Goal: Check status

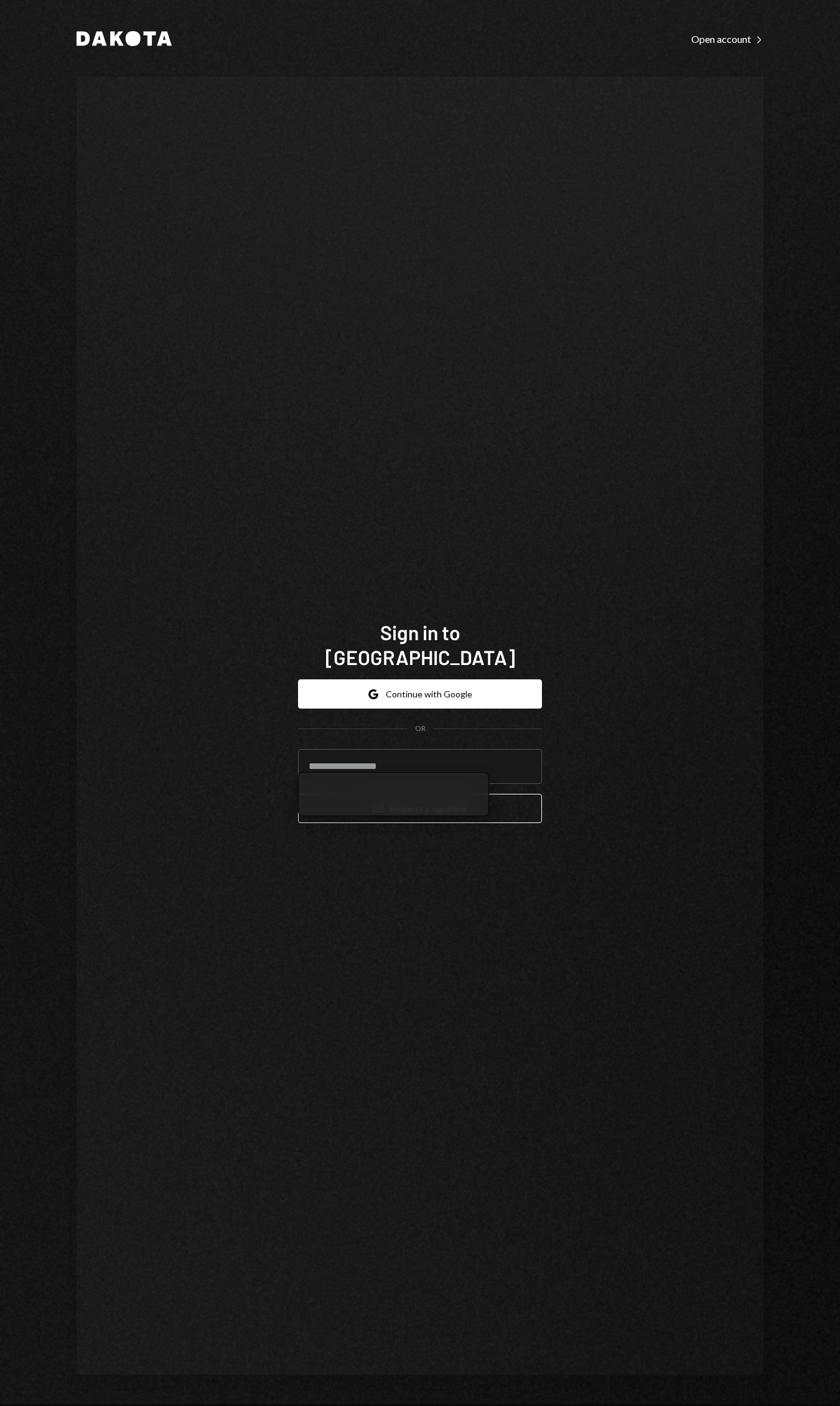
drag, startPoint x: 606, startPoint y: 897, endPoint x: 532, endPoint y: 886, distance: 74.8
click at [606, 898] on div "Sign in to Dakota Google Continue with Google OR Email Request a sign in link" at bounding box center [420, 727] width 687 height 1300
click at [423, 749] on input "email" at bounding box center [420, 766] width 244 height 35
type input "**********"
click at [449, 809] on button "Email Request a sign in link" at bounding box center [420, 809] width 244 height 29
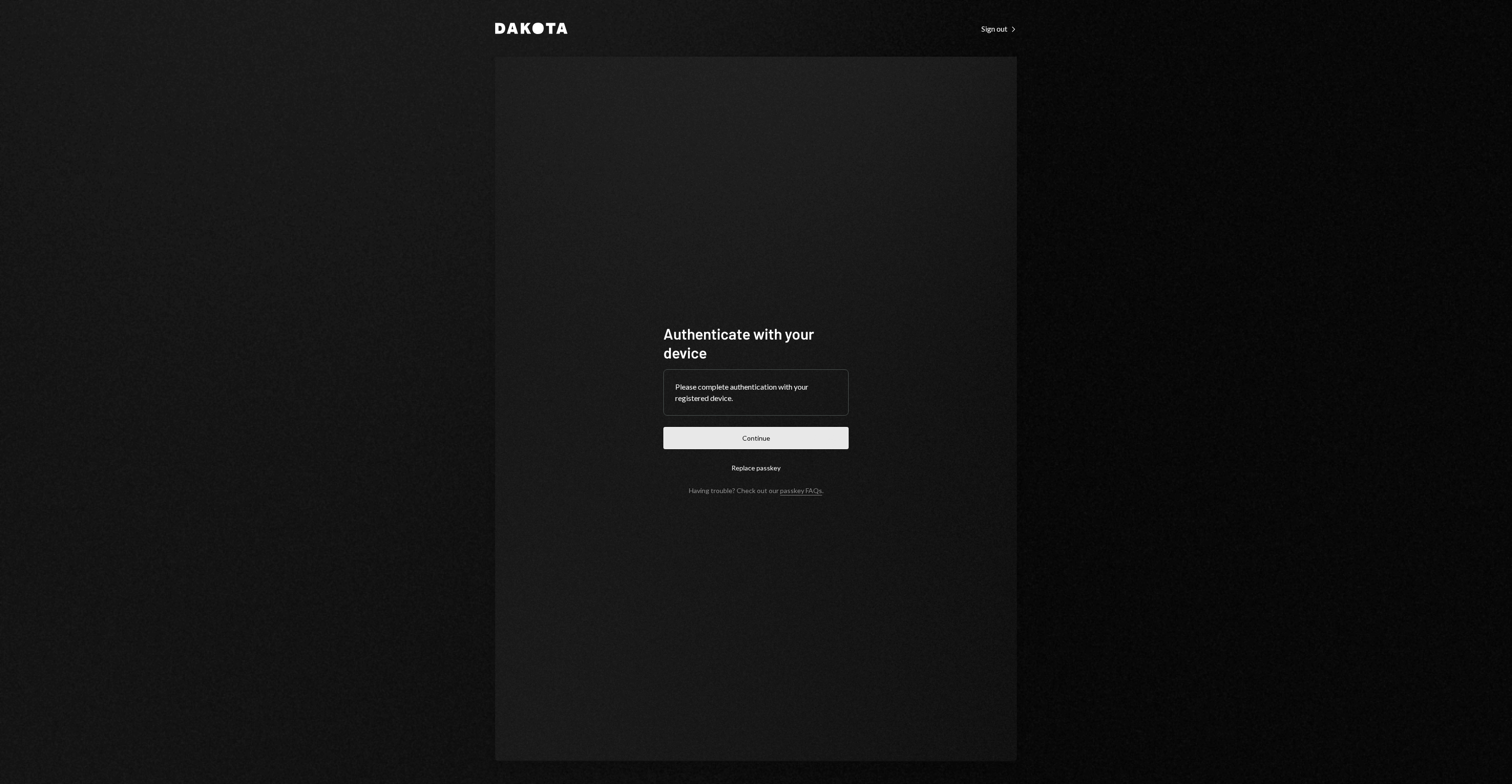
click at [758, 444] on button "Continue" at bounding box center [756, 438] width 185 height 22
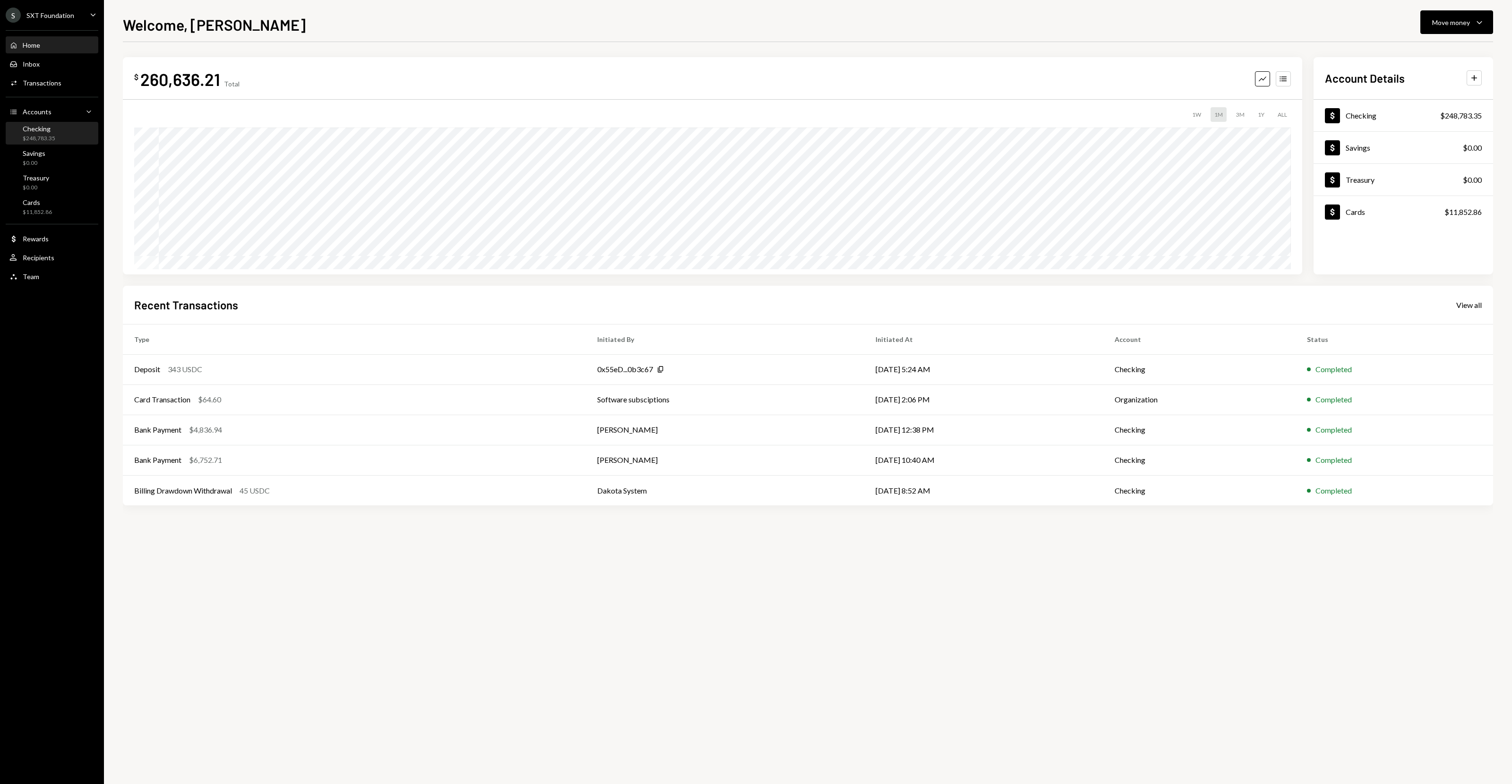
click at [58, 129] on div "Checking $248,783.35" at bounding box center [52, 134] width 85 height 18
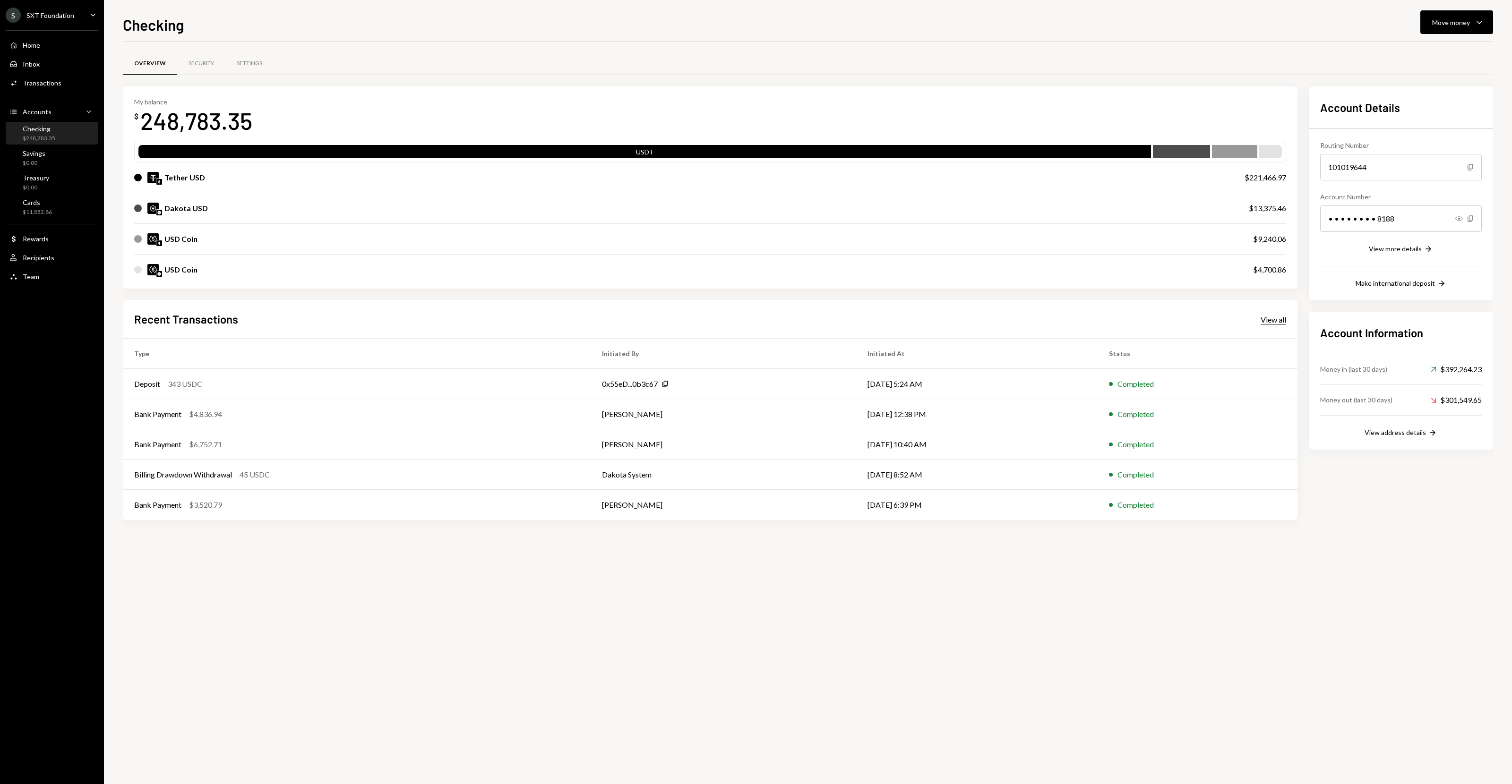
click at [1209, 324] on div "View all" at bounding box center [1273, 320] width 25 height 9
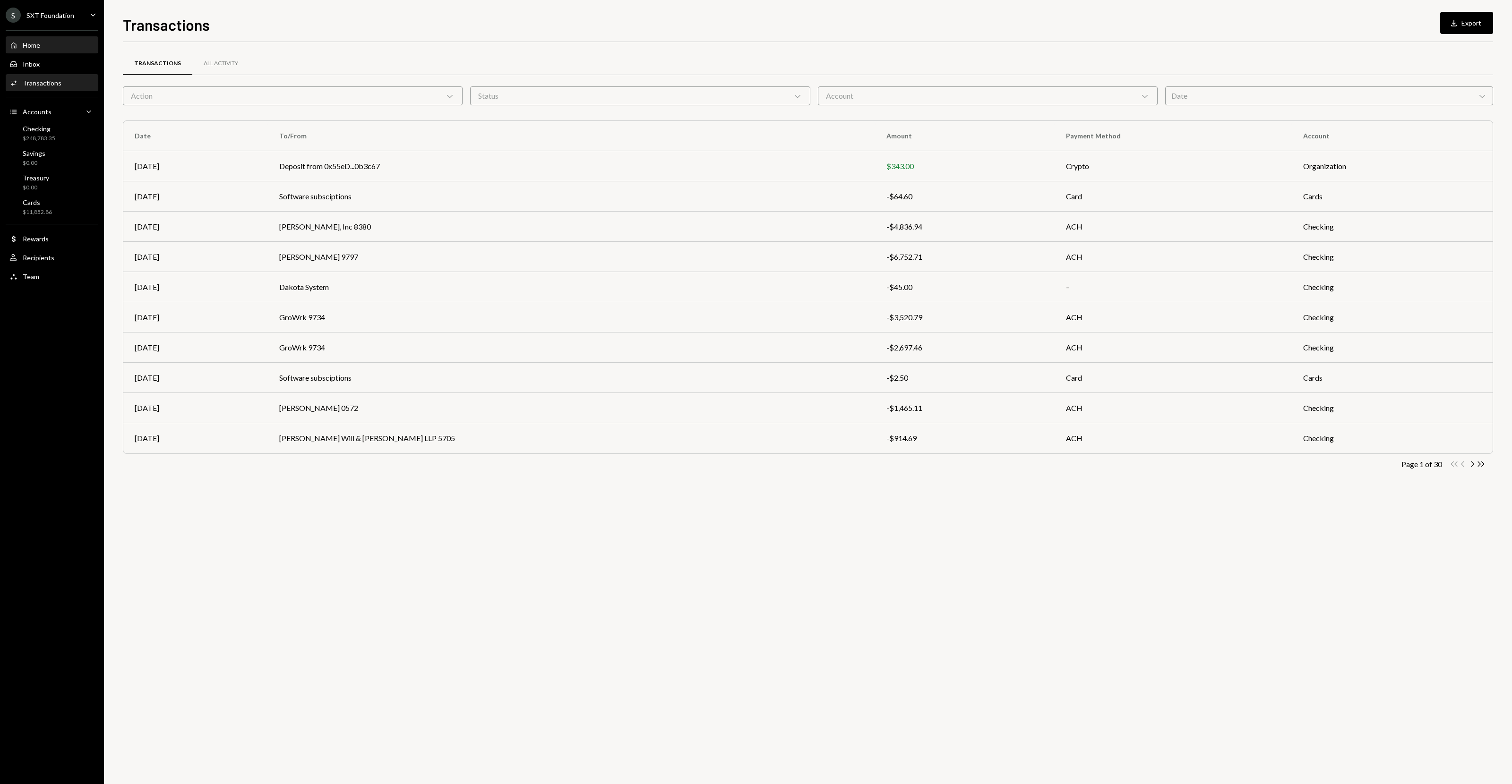
click at [20, 46] on div "Home Home" at bounding box center [25, 45] width 31 height 8
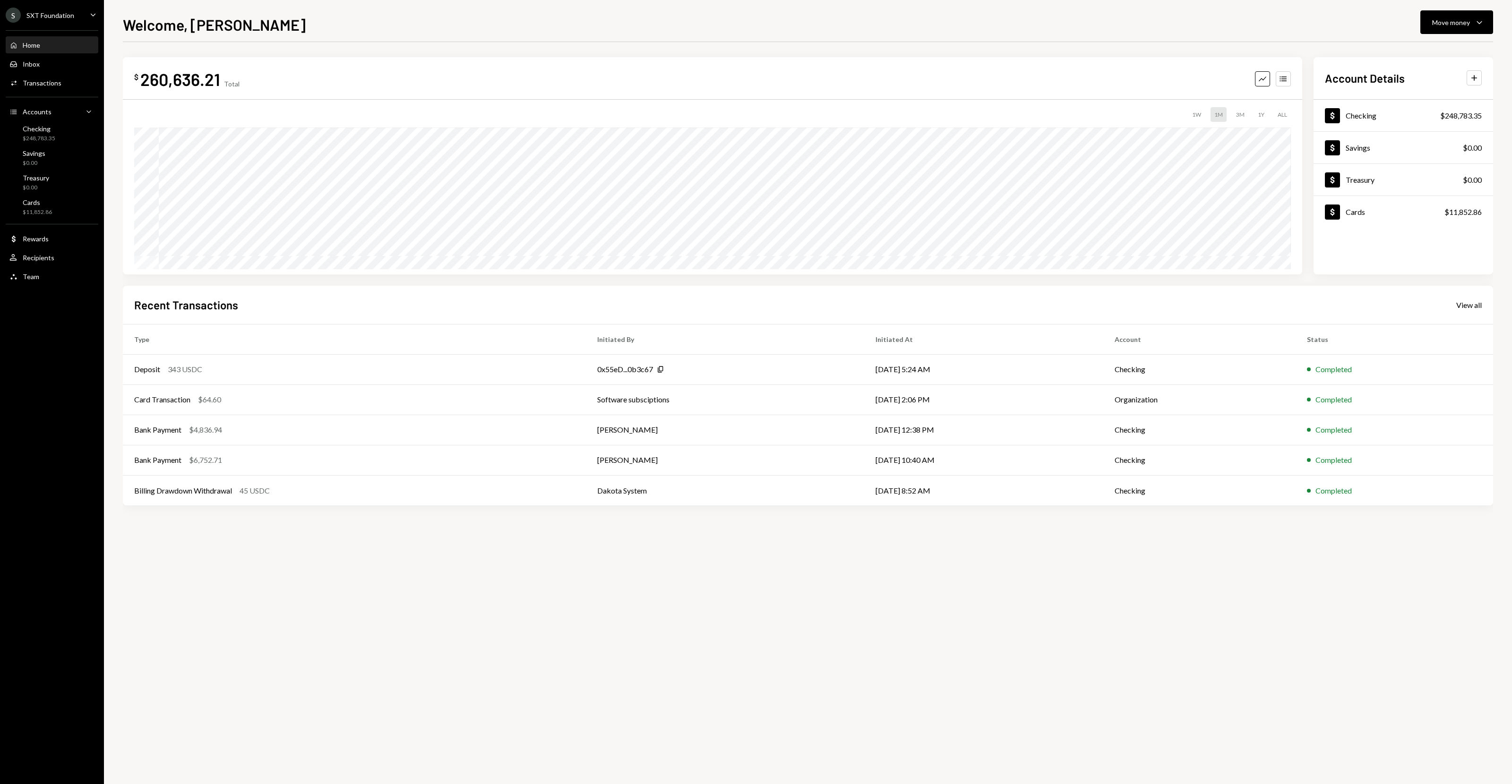
click at [51, 47] on div "Home Home" at bounding box center [52, 45] width 85 height 8
